Goal: Navigation & Orientation: Understand site structure

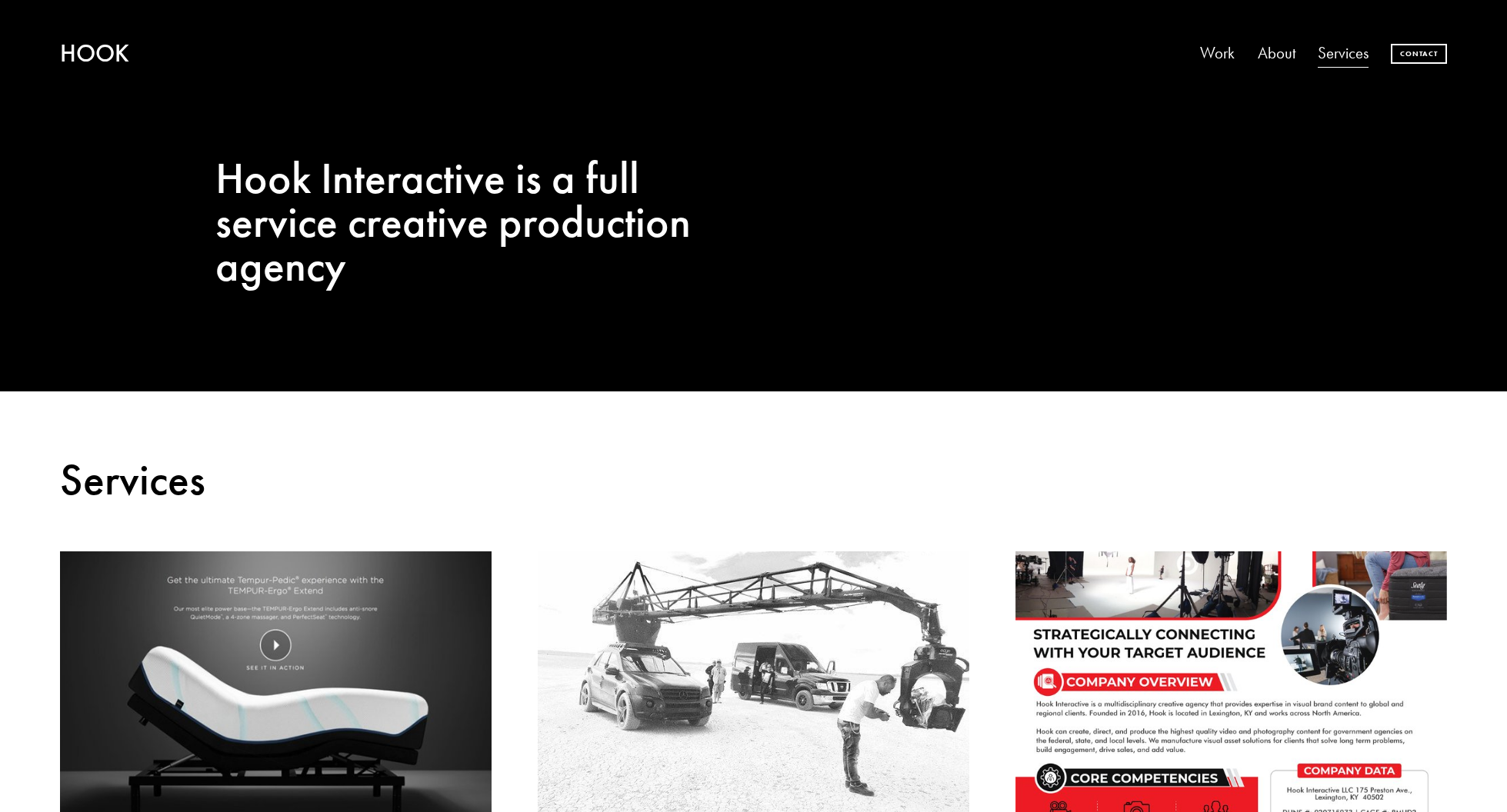
click at [1220, 50] on link "Work" at bounding box center [1217, 54] width 35 height 32
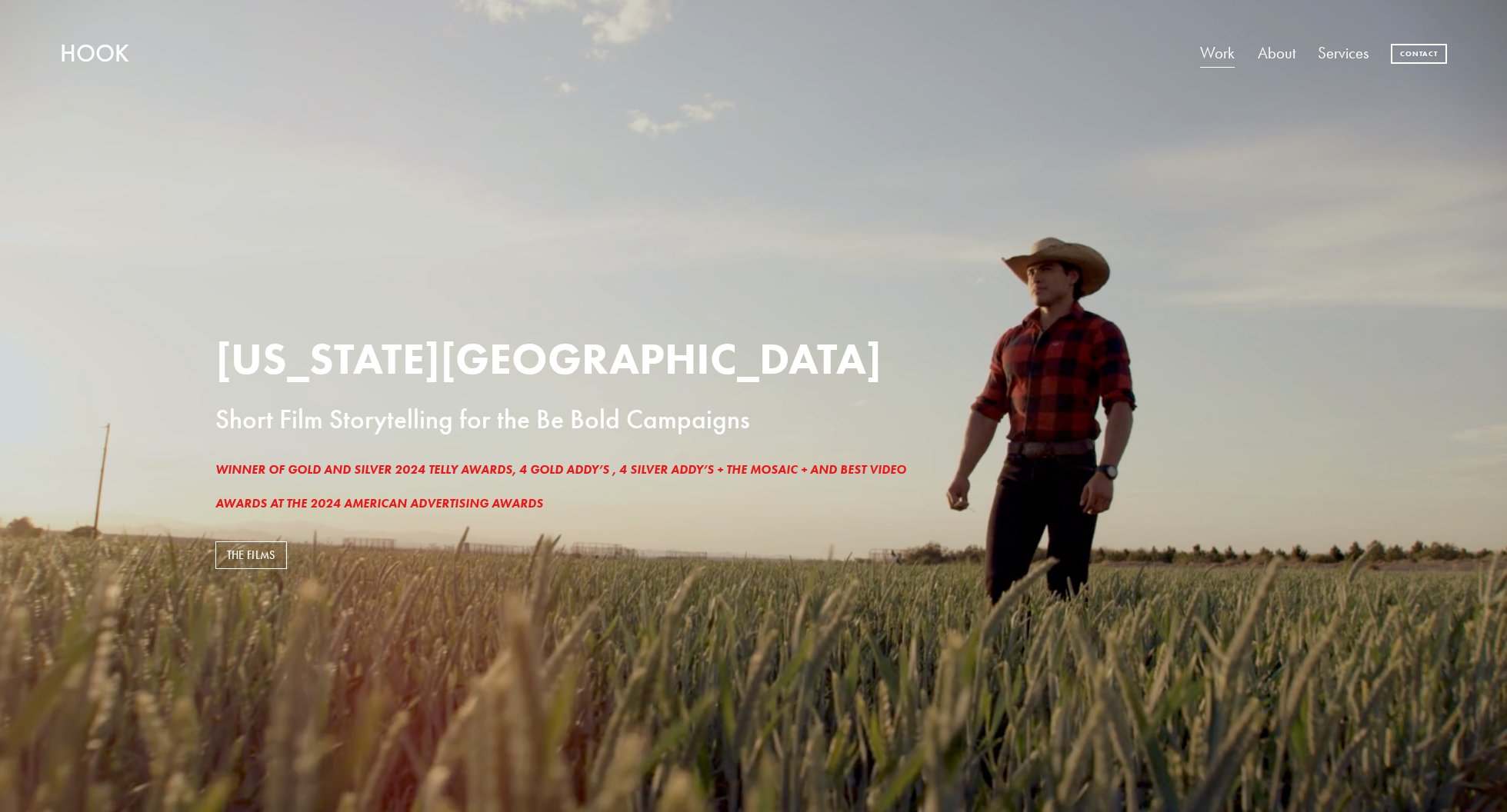
click at [1286, 50] on link "About" at bounding box center [1276, 54] width 38 height 32
